Goal: Task Accomplishment & Management: Manage account settings

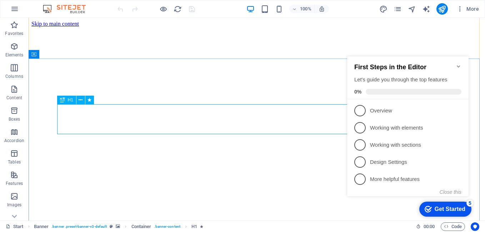
scroll to position [118, 0]
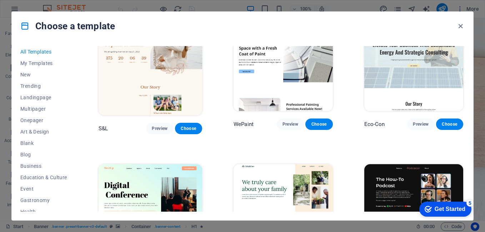
scroll to position [312, 0]
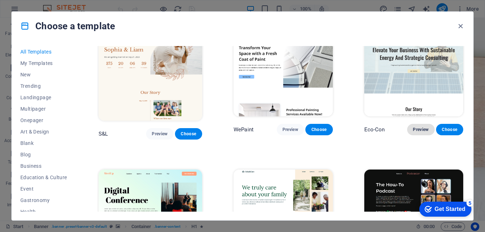
click at [0, 0] on span "Preview" at bounding box center [0, 0] width 0 height 0
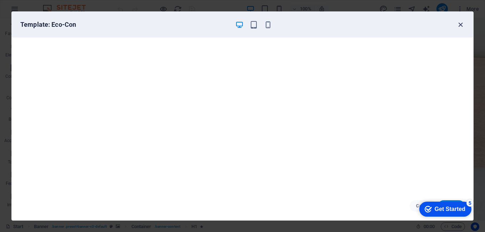
click at [461, 25] on icon "button" at bounding box center [461, 25] width 8 height 8
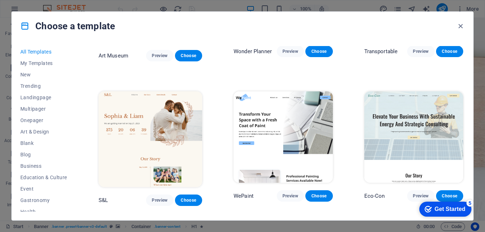
scroll to position [245, 0]
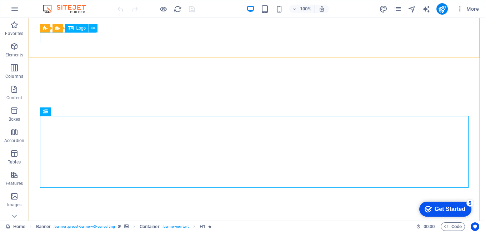
click at [81, 29] on span "Logo" at bounding box center [81, 28] width 10 height 4
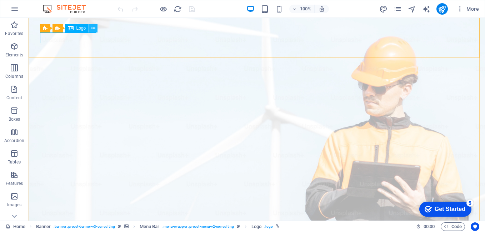
click at [93, 27] on icon at bounding box center [93, 29] width 4 height 8
select select "px"
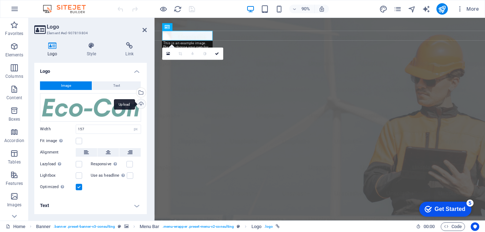
click at [141, 106] on div "Upload" at bounding box center [140, 104] width 11 height 11
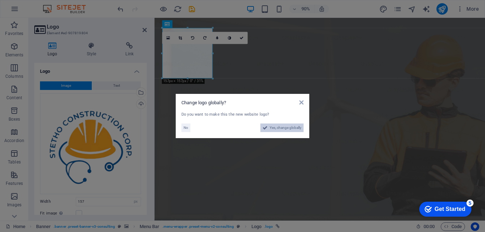
click at [295, 129] on span "Yes, change globally" at bounding box center [286, 128] width 32 height 9
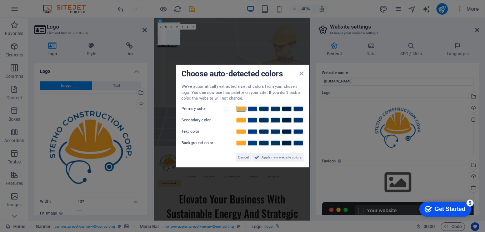
click at [239, 110] on link at bounding box center [241, 109] width 11 height 6
click at [253, 119] on link at bounding box center [252, 120] width 11 height 6
click at [288, 132] on link at bounding box center [287, 132] width 11 height 6
click at [279, 159] on span "Apply new website colors" at bounding box center [282, 157] width 40 height 9
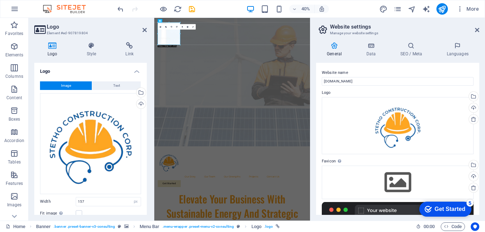
click at [479, 29] on aside "Website settings Manage your website settings General Data SEO / Meta Languages…" at bounding box center [397, 119] width 175 height 203
click at [476, 30] on icon at bounding box center [477, 30] width 4 height 6
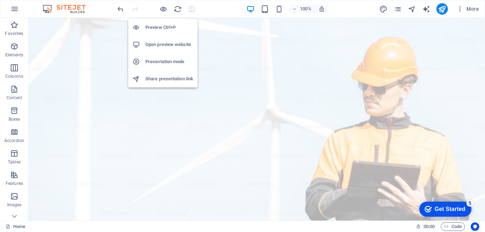
click at [156, 46] on h6 "Open preview website" at bounding box center [169, 44] width 48 height 9
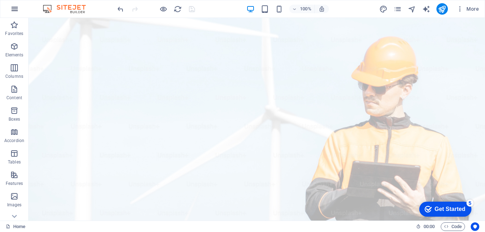
click at [0, 0] on icon "button" at bounding box center [0, 0] width 0 height 0
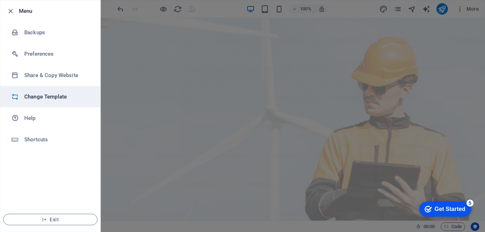
click at [45, 95] on h6 "Change Template" at bounding box center [57, 97] width 66 height 9
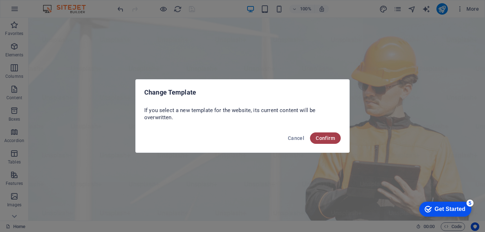
click at [322, 138] on span "Confirm" at bounding box center [325, 138] width 19 height 6
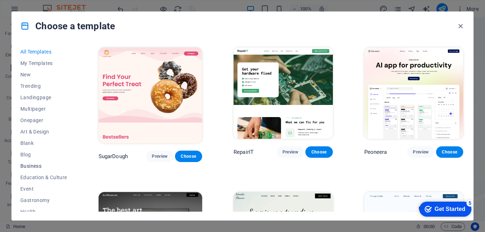
click at [33, 163] on span "Business" at bounding box center [43, 166] width 47 height 6
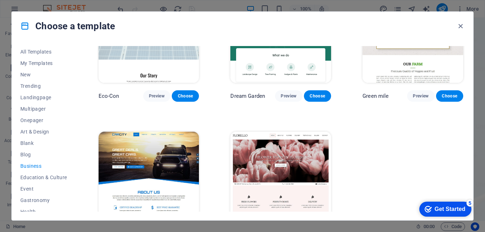
scroll to position [88, 0]
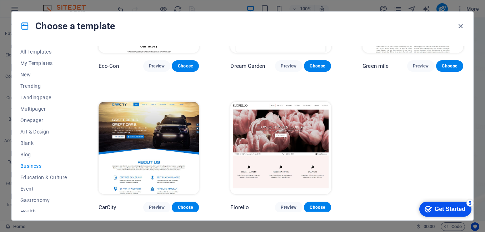
click at [170, 129] on img at bounding box center [149, 148] width 101 height 93
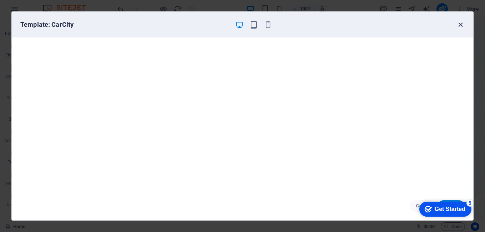
click at [459, 25] on icon "button" at bounding box center [461, 25] width 8 height 8
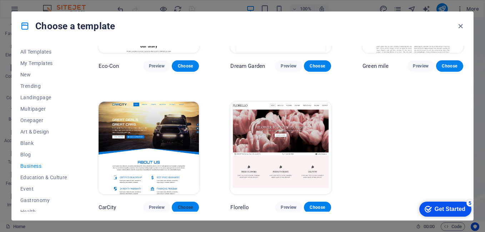
click at [188, 206] on span "Choose" at bounding box center [186, 208] width 16 height 6
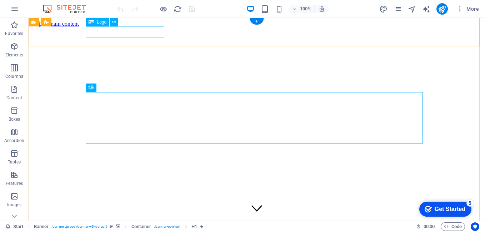
click at [131, 32] on div "Drag here to replace the existing content. Press “Ctrl” if you want to create a…" at bounding box center [257, 119] width 457 height 203
select select "px"
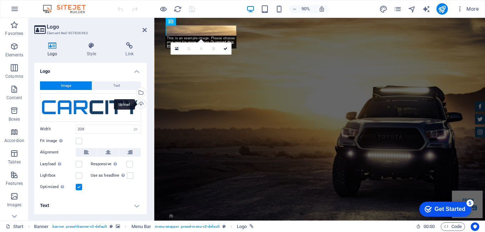
click at [141, 105] on div "Upload" at bounding box center [140, 104] width 11 height 11
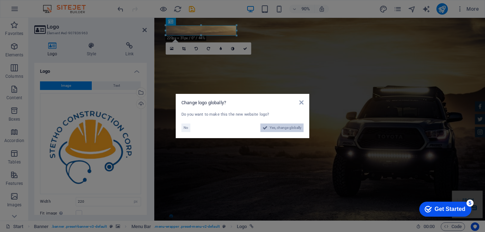
click at [287, 127] on span "Yes, change globally" at bounding box center [286, 128] width 32 height 9
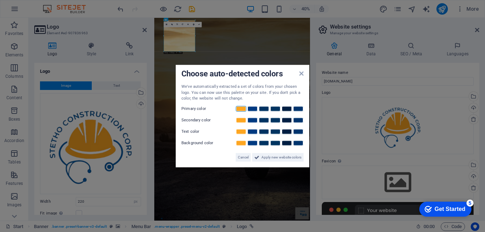
click at [240, 110] on link at bounding box center [241, 109] width 11 height 6
click at [251, 120] on link at bounding box center [252, 120] width 11 height 6
click at [288, 133] on link at bounding box center [287, 132] width 11 height 6
click at [279, 157] on span "Apply new website colors" at bounding box center [282, 157] width 40 height 9
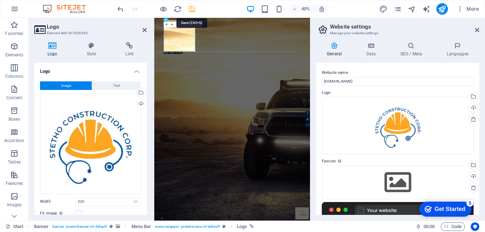
drag, startPoint x: 191, startPoint y: 9, endPoint x: 270, endPoint y: 86, distance: 111.2
click at [191, 9] on icon "save" at bounding box center [192, 9] width 8 height 8
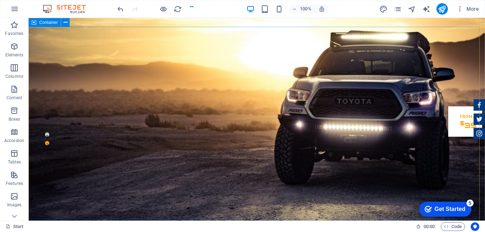
scroll to position [76, 0]
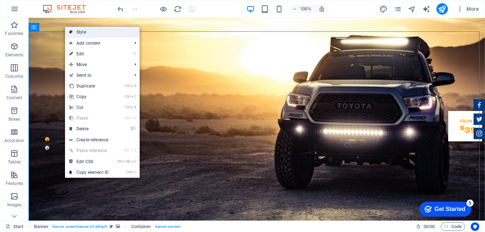
click at [76, 30] on link "Style" at bounding box center [102, 32] width 75 height 11
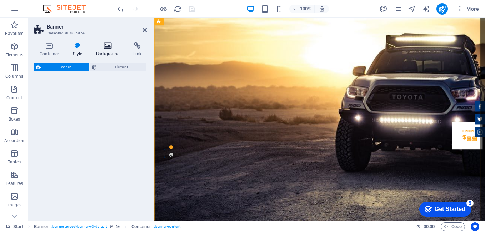
click at [99, 44] on icon at bounding box center [108, 45] width 35 height 7
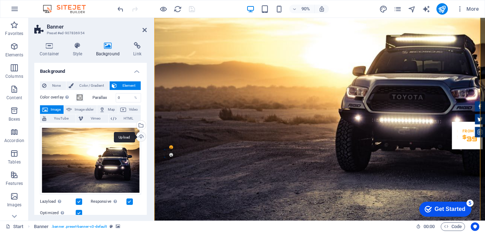
click at [139, 139] on div "Upload" at bounding box center [140, 137] width 11 height 11
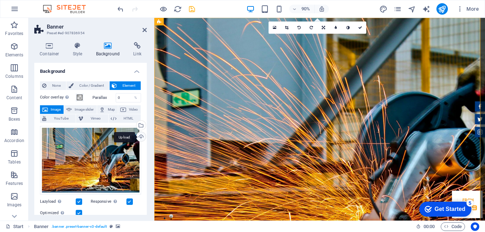
scroll to position [25, 0]
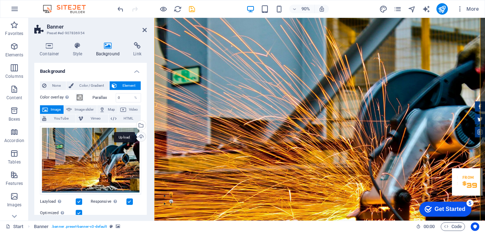
click at [137, 138] on div "Upload" at bounding box center [140, 137] width 11 height 11
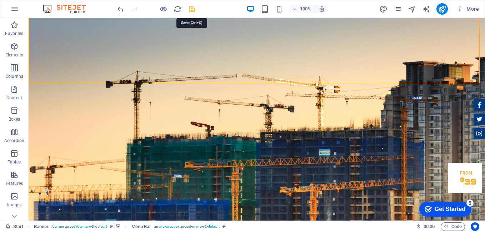
click at [190, 10] on icon "save" at bounding box center [192, 9] width 8 height 8
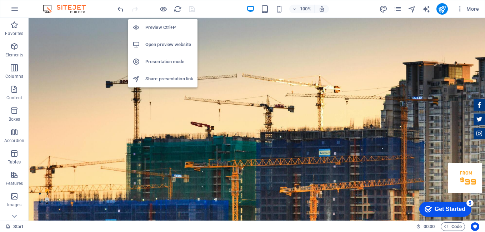
click at [160, 46] on h6 "Open preview website" at bounding box center [169, 44] width 48 height 9
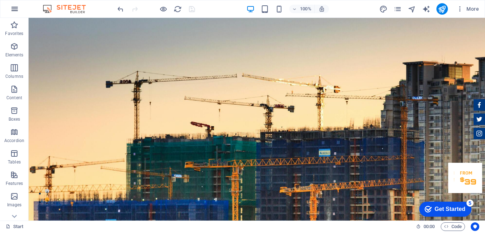
click at [438, 152] on icon "button" at bounding box center [438, 155] width 0 height 6
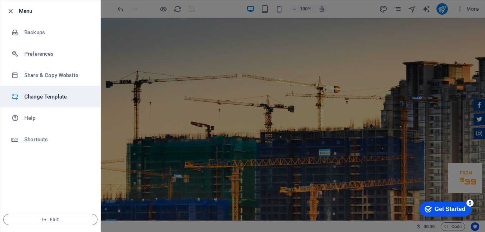
click at [56, 98] on h6 "Change Template" at bounding box center [57, 97] width 66 height 9
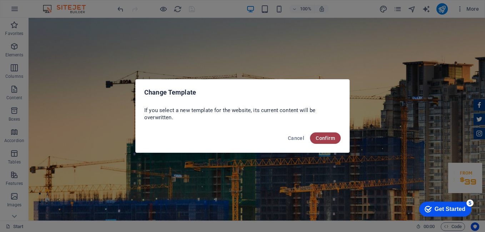
click at [325, 139] on span "Confirm" at bounding box center [325, 138] width 19 height 6
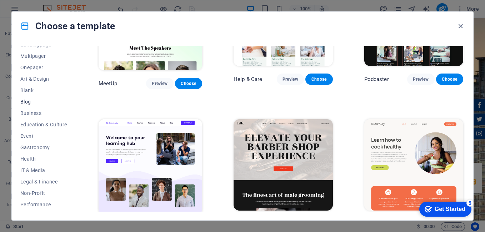
scroll to position [0, 0]
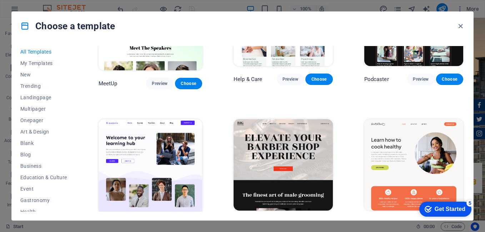
click at [30, 52] on span "All Templates" at bounding box center [43, 52] width 47 height 6
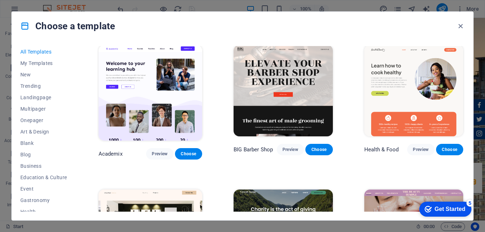
scroll to position [557, 0]
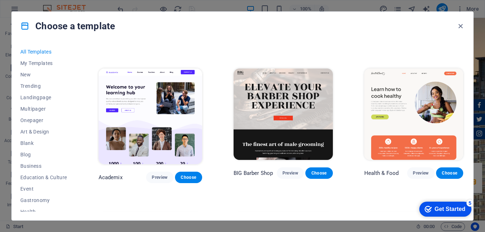
click at [428, 86] on img at bounding box center [413, 114] width 99 height 91
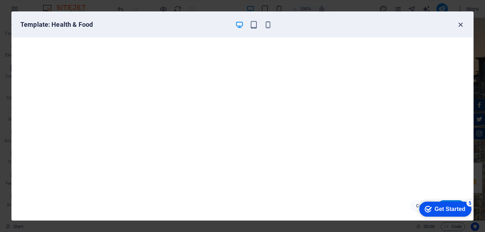
click at [462, 27] on icon "button" at bounding box center [461, 25] width 8 height 8
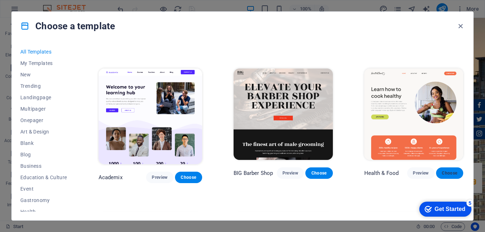
click at [451, 170] on span "Choose" at bounding box center [450, 173] width 16 height 6
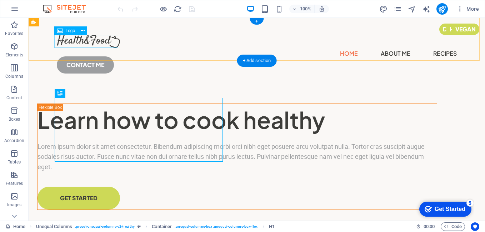
click at [92, 42] on div at bounding box center [257, 41] width 400 height 13
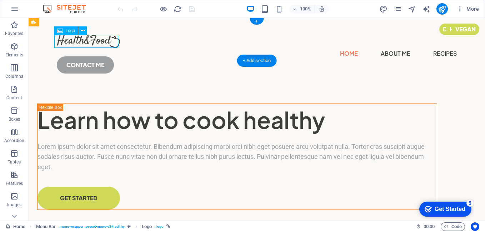
click at [92, 42] on div at bounding box center [257, 41] width 400 height 13
drag, startPoint x: 29, startPoint y: 18, endPoint x: 92, endPoint y: 42, distance: 67.7
click at [92, 42] on div at bounding box center [257, 41] width 400 height 13
select select "px"
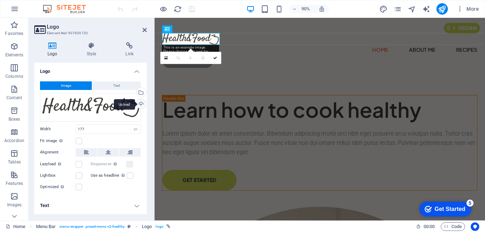
click at [139, 106] on div "Upload" at bounding box center [140, 104] width 11 height 11
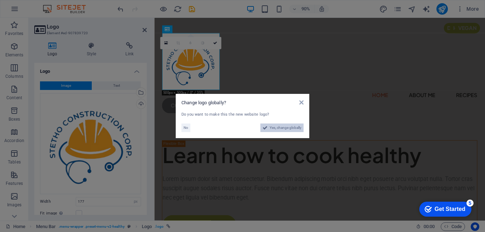
click at [273, 129] on span "Yes, change globally" at bounding box center [286, 128] width 32 height 9
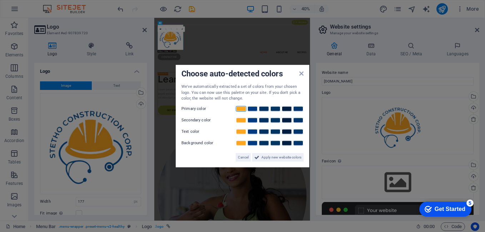
click at [240, 111] on link at bounding box center [241, 109] width 11 height 6
click at [253, 121] on div at bounding box center [269, 119] width 69 height 7
click at [253, 121] on link at bounding box center [252, 120] width 11 height 6
click at [286, 134] on link at bounding box center [287, 132] width 11 height 6
click at [279, 159] on span "Apply new website colors" at bounding box center [282, 157] width 40 height 9
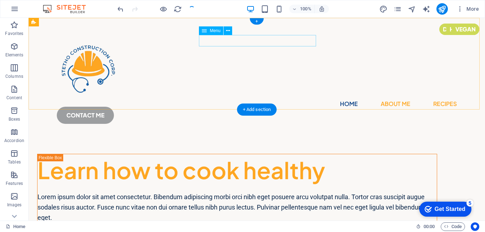
click at [309, 98] on nav "Home About Me Recipes" at bounding box center [257, 103] width 400 height 11
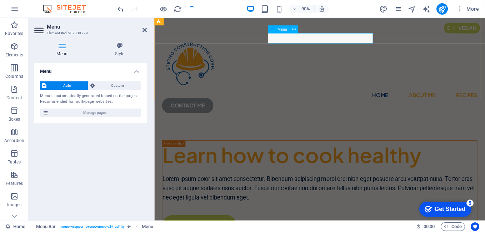
click at [393, 98] on nav "Home About Me Recipes" at bounding box center [338, 103] width 350 height 11
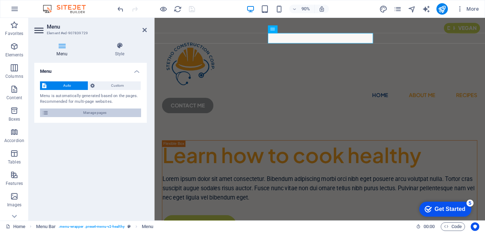
click at [91, 113] on span "Manage pages" at bounding box center [95, 113] width 88 height 9
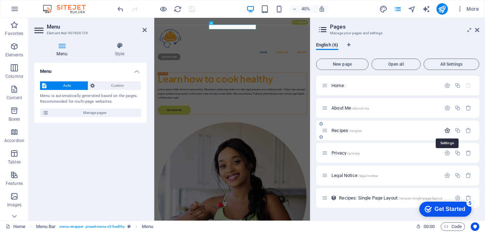
click at [447, 131] on icon "button" at bounding box center [447, 131] width 6 height 6
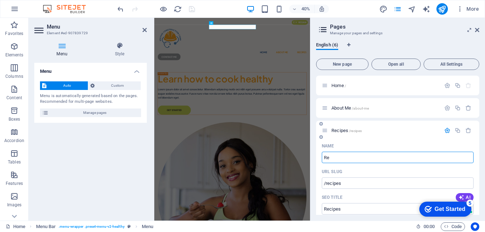
type input "R"
type input "/recipe"
type input "Recipe"
click at [402, 156] on input "Name" at bounding box center [398, 157] width 152 height 11
type input "P"
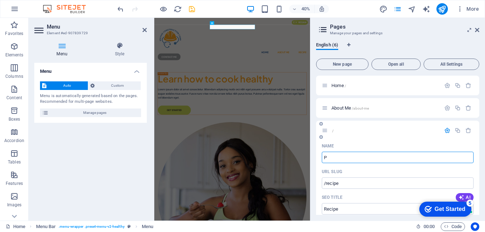
type input "/"
type input "Projects"
type input "/projects"
type input "Projects"
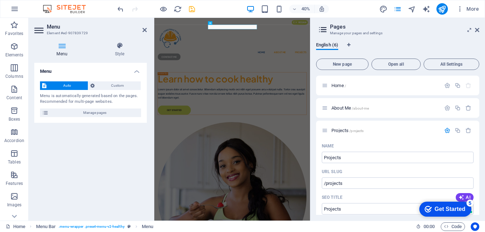
click at [427, 36] on div "English (6) New page Open all All Settings Home / About Me /about-me Projects /…" at bounding box center [397, 128] width 175 height 184
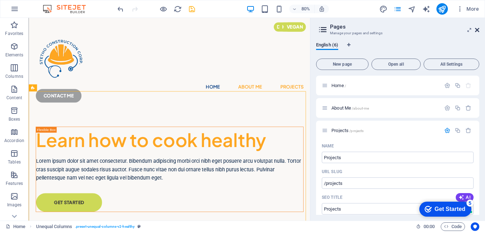
click at [477, 30] on icon at bounding box center [477, 30] width 4 height 6
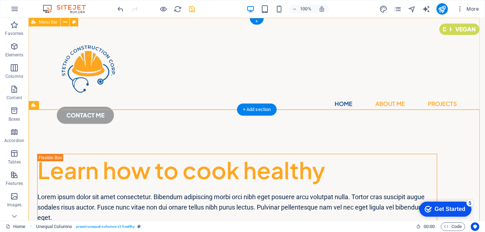
scroll to position [61, 0]
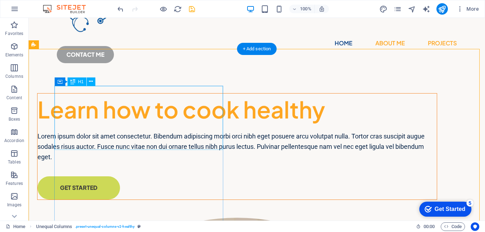
click at [163, 126] on div "Learn how to cook healthy" at bounding box center [237, 110] width 399 height 32
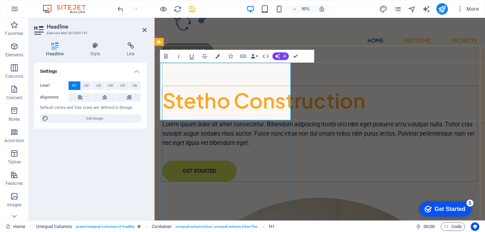
scroll to position [0, 3]
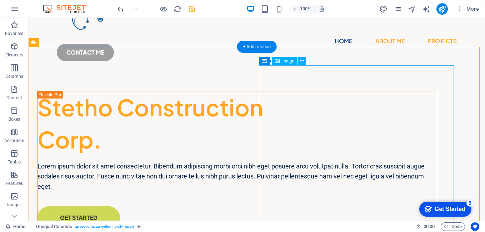
scroll to position [0, 0]
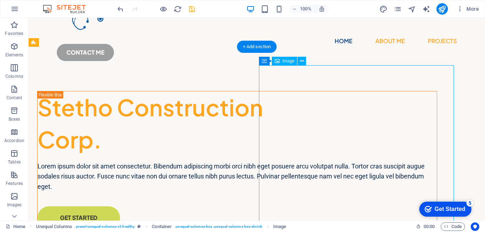
select select "%"
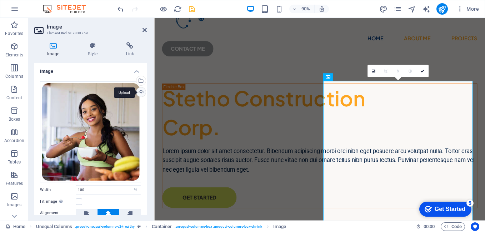
click at [140, 94] on div "Upload" at bounding box center [140, 93] width 11 height 11
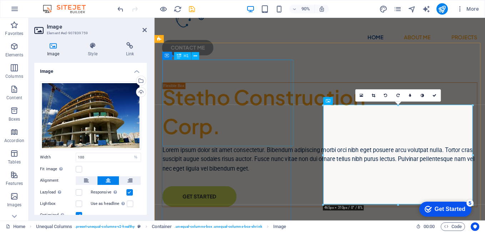
scroll to position [64, 0]
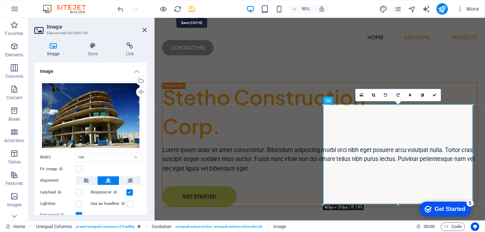
click at [192, 9] on icon "save" at bounding box center [192, 9] width 8 height 8
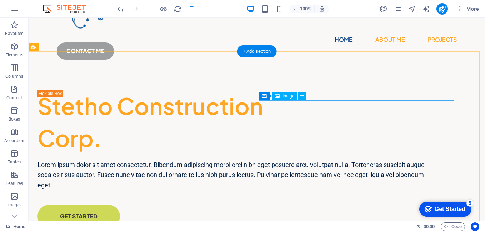
scroll to position [0, 0]
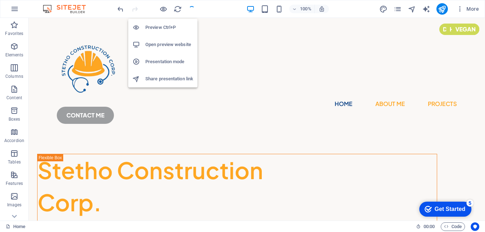
click at [158, 43] on h6 "Open preview website" at bounding box center [169, 44] width 48 height 9
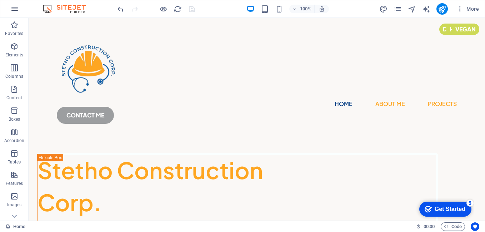
click at [0, 0] on icon "button" at bounding box center [0, 0] width 0 height 0
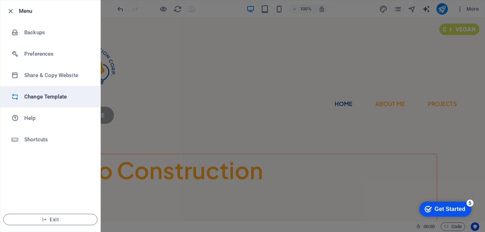
click at [42, 100] on h6 "Change Template" at bounding box center [57, 97] width 66 height 9
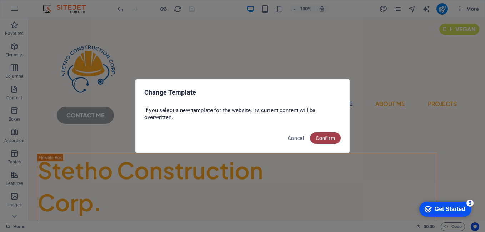
click at [328, 138] on span "Confirm" at bounding box center [325, 138] width 19 height 6
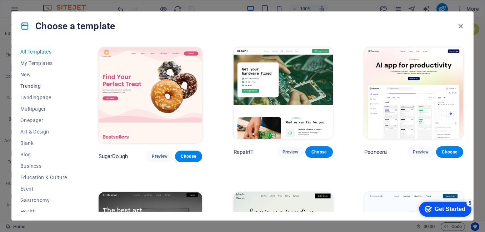
click at [36, 88] on span "Trending" at bounding box center [43, 86] width 47 height 6
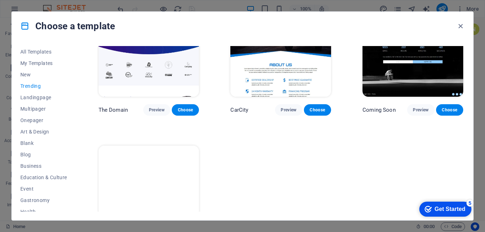
scroll to position [651, 0]
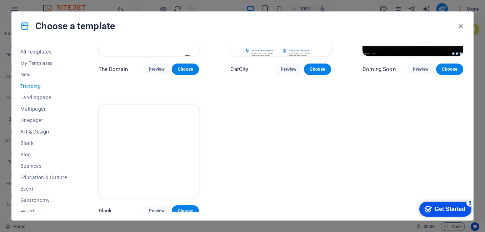
click at [37, 131] on span "Art & Design" at bounding box center [43, 132] width 47 height 6
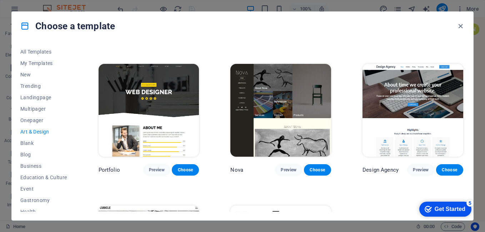
scroll to position [409, 0]
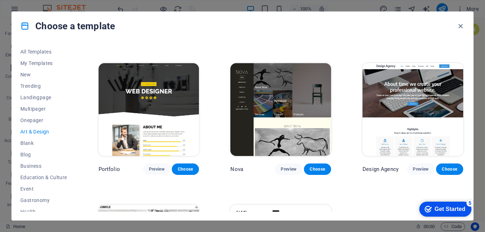
click at [313, 108] on img at bounding box center [280, 109] width 101 height 93
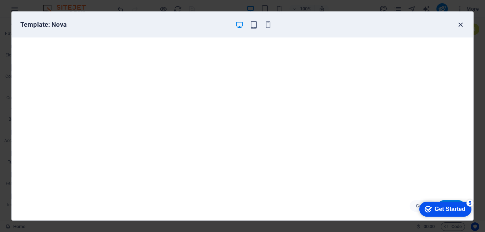
click at [461, 25] on icon "button" at bounding box center [461, 25] width 8 height 8
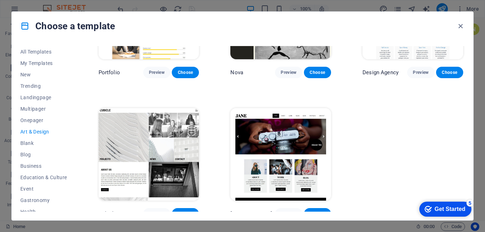
scroll to position [510, 0]
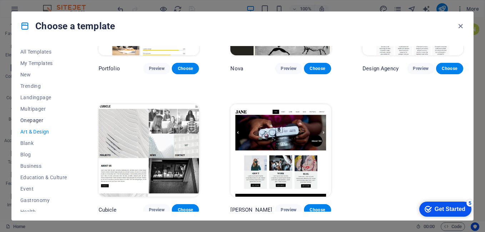
click at [34, 120] on span "Onepager" at bounding box center [43, 121] width 47 height 6
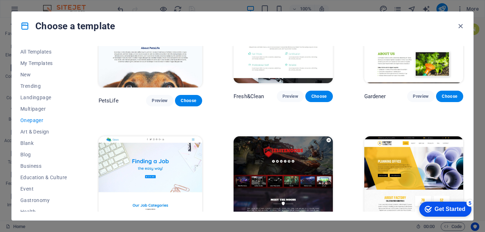
scroll to position [2400, 0]
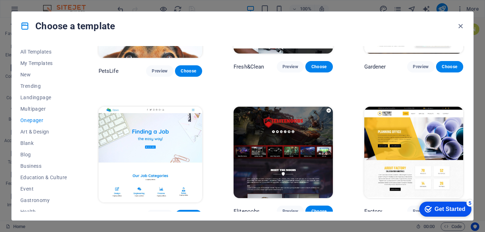
click at [418, 107] on img at bounding box center [413, 152] width 99 height 91
click at [451, 209] on span "Choose" at bounding box center [450, 212] width 16 height 6
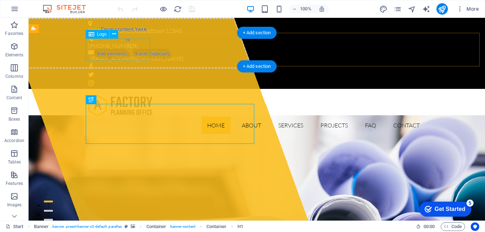
click at [133, 95] on div at bounding box center [256, 106] width 337 height 22
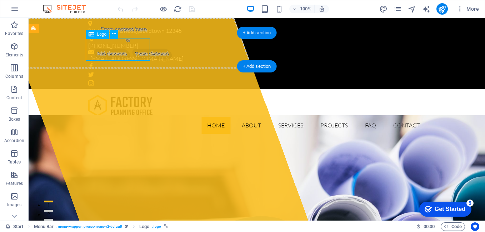
click at [133, 95] on div at bounding box center [256, 106] width 337 height 22
select select "px"
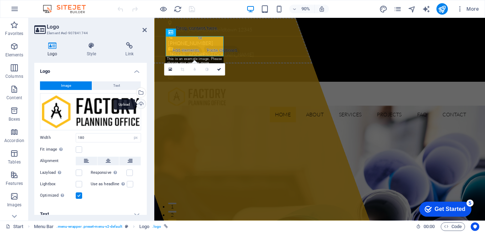
click at [140, 107] on div "Upload" at bounding box center [140, 104] width 11 height 11
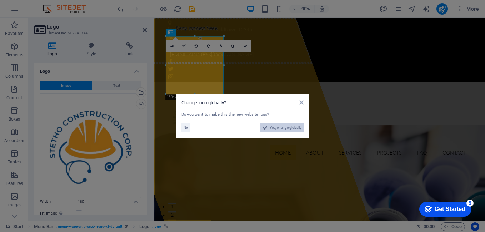
click at [278, 131] on span "Yes, change globally" at bounding box center [286, 128] width 32 height 9
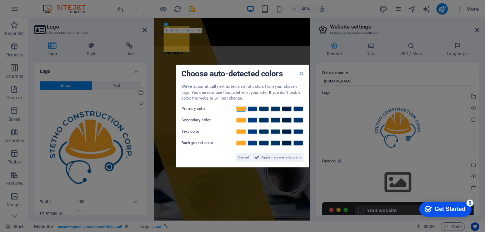
click at [244, 109] on link at bounding box center [241, 109] width 11 height 6
click at [252, 120] on link at bounding box center [252, 120] width 11 height 6
click at [285, 133] on link at bounding box center [287, 132] width 11 height 6
click at [282, 156] on span "Apply new website colors" at bounding box center [282, 157] width 40 height 9
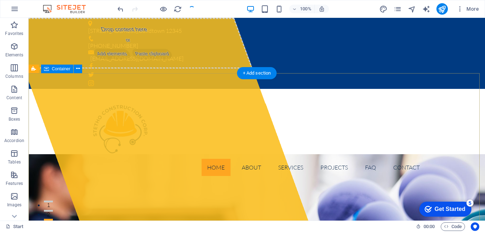
scroll to position [43, 0]
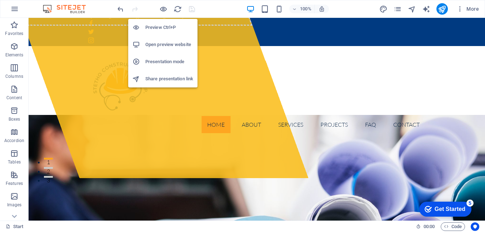
click at [155, 49] on li "Open preview website" at bounding box center [162, 44] width 69 height 17
